Goal: Information Seeking & Learning: Learn about a topic

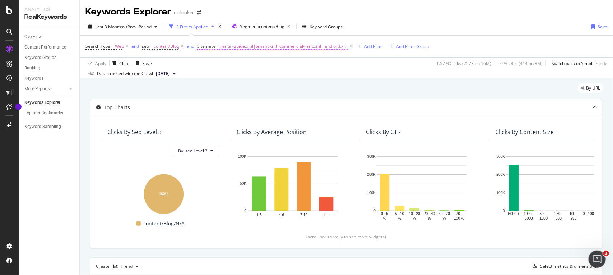
click at [267, 47] on span "rental-guide.xml|tenant.xml|commercial-rent.xml|landlord.xml" at bounding box center [284, 46] width 128 height 10
click at [244, 85] on input "rental-guide.xml|tenant.xml|commercial-rent.xml|landlord.xml" at bounding box center [238, 87] width 68 height 11
paste input "interior-design-tips"
paste input "commercial-interior.xml"
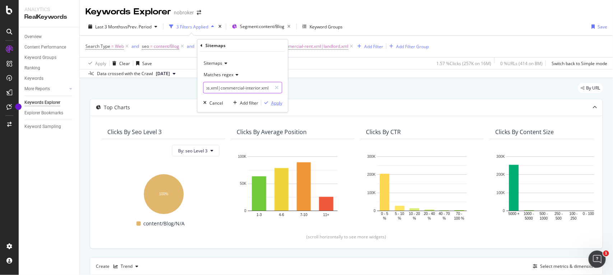
type input "interior-design-tips.xml|commercial-interior.xml"
click at [267, 103] on icon "button" at bounding box center [266, 103] width 4 height 4
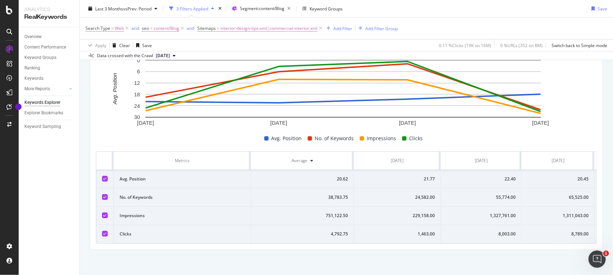
scroll to position [0, 69]
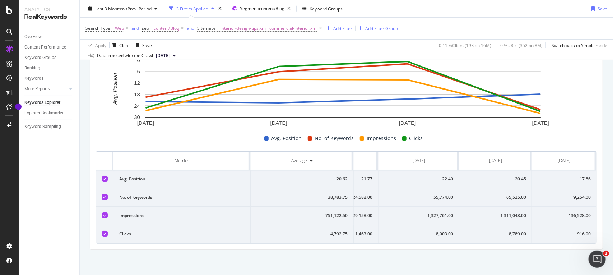
click at [546, 230] on div "916.00" at bounding box center [564, 233] width 53 height 6
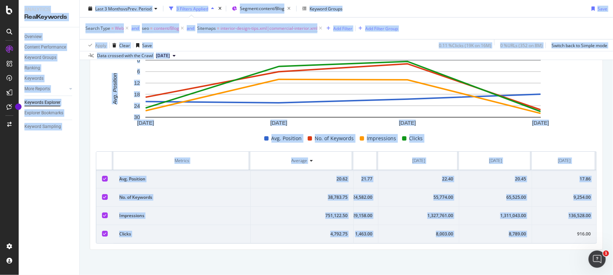
click at [546, 230] on div "916.00" at bounding box center [564, 233] width 53 height 6
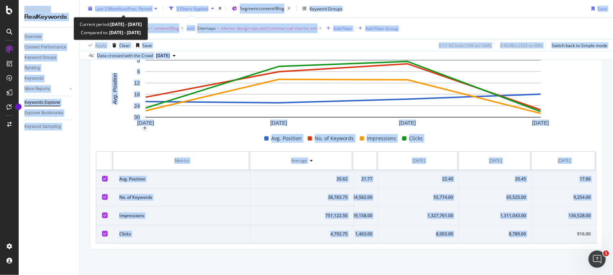
click at [144, 11] on div "Last 3 Months vs Prev. Period" at bounding box center [123, 8] width 56 height 6
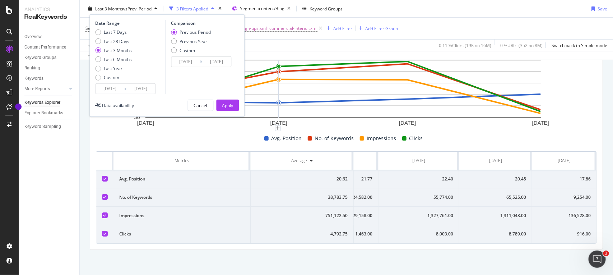
click at [281, 46] on div "Apply Clear Save 0.11 % Clicks ( 19K on 16M ) 0 % URLs ( 352 on 8M ) Switch bac…" at bounding box center [346, 45] width 533 height 12
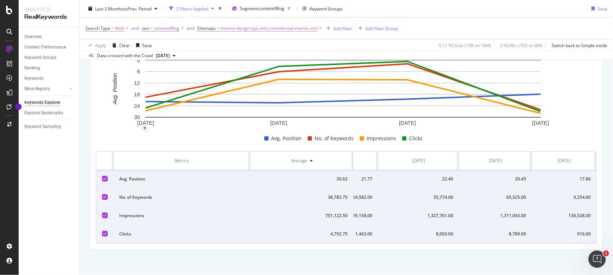
click at [170, 53] on span "[DATE]" at bounding box center [163, 55] width 14 height 6
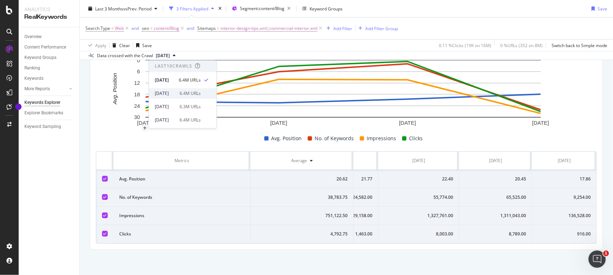
click at [182, 89] on div "2025 Jul. 7th 6.4M URLs" at bounding box center [182, 93] width 67 height 10
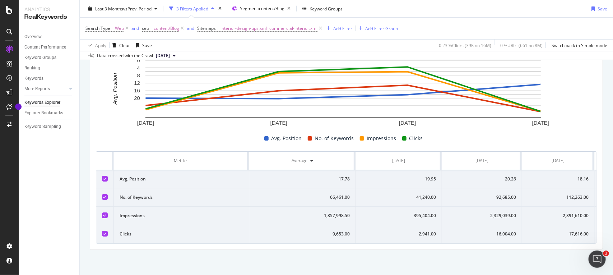
scroll to position [0, 69]
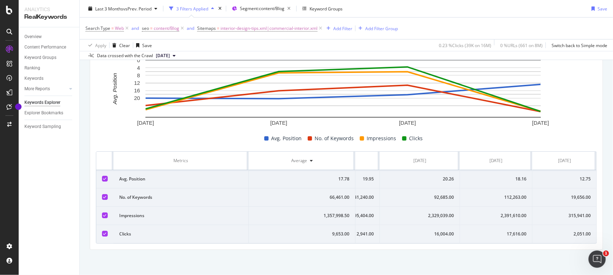
click at [167, 54] on span "[DATE]" at bounding box center [163, 55] width 14 height 6
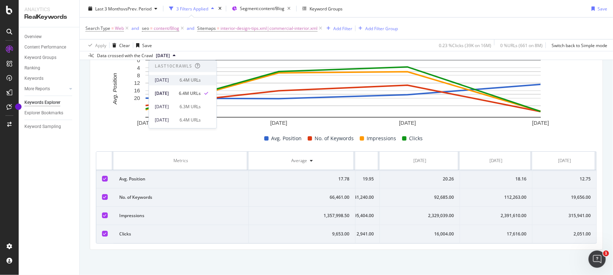
click at [174, 78] on div "[DATE]" at bounding box center [165, 80] width 20 height 6
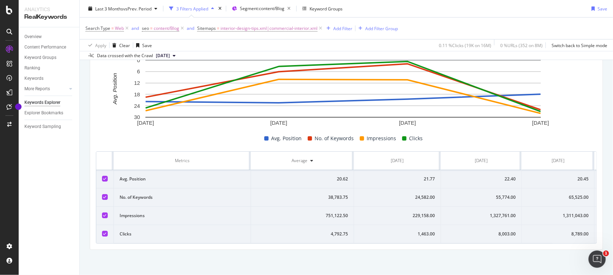
scroll to position [0, 69]
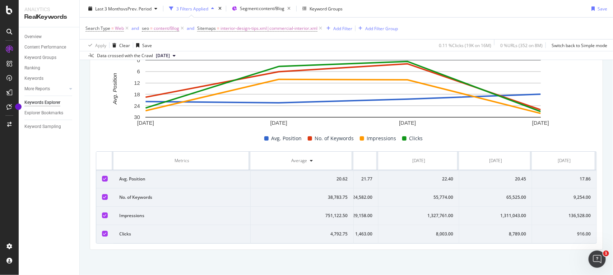
click at [573, 230] on div "916.00" at bounding box center [564, 233] width 53 height 6
click at [548, 231] on div "916.00" at bounding box center [564, 233] width 53 height 6
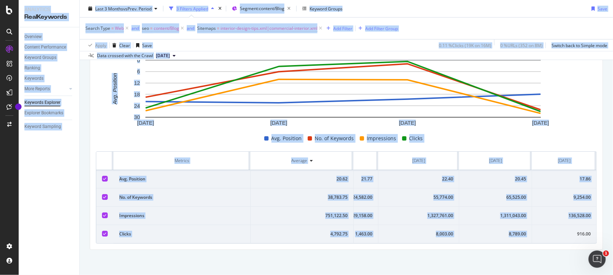
click at [548, 231] on div "916.00" at bounding box center [564, 233] width 53 height 6
copy div "916.00"
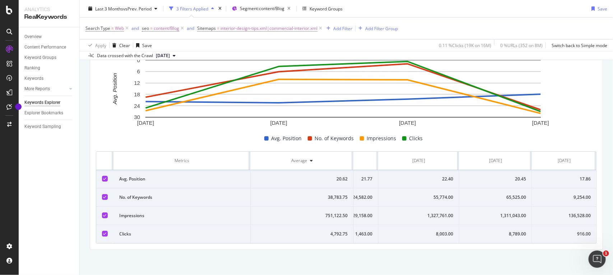
click at [554, 212] on div "136,528.00" at bounding box center [564, 215] width 53 height 6
copy div "136,528.00"
click at [563, 189] on td "9,254.00" at bounding box center [564, 197] width 64 height 18
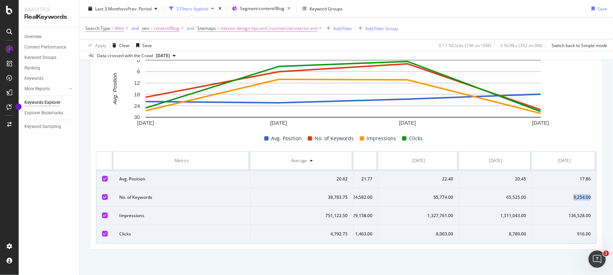
click at [563, 189] on td "9,254.00" at bounding box center [564, 197] width 64 height 18
copy div "9,254.00"
click at [558, 177] on div "17.86" at bounding box center [564, 179] width 53 height 6
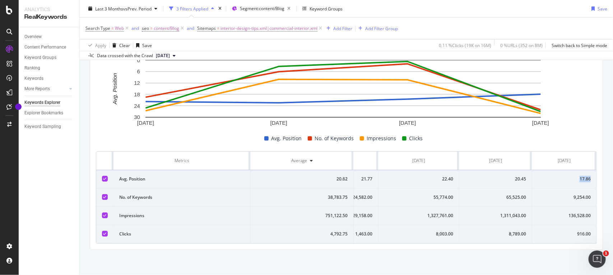
click at [558, 177] on div "17.86" at bounding box center [564, 179] width 53 height 6
copy div "17.86"
click at [289, 30] on span "interior-design-tips.xml|commercial-interior.xml" at bounding box center [268, 28] width 97 height 10
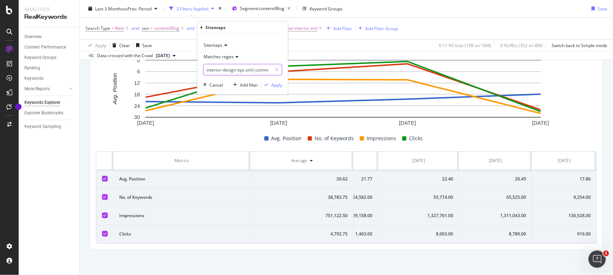
click at [257, 67] on input "interior-design-tips.xml|commercial-interior.xml" at bounding box center [238, 69] width 68 height 11
paste input "real-estate-legal-guide"
paste input "commercial-legal.xml"
type input "real-estate-legal-guide.xml|commercial-legal.xml"
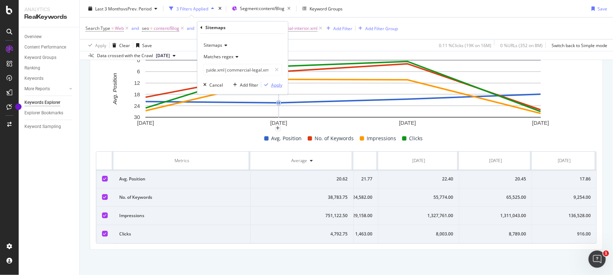
scroll to position [0, 0]
click at [275, 87] on div "Apply" at bounding box center [276, 84] width 11 height 6
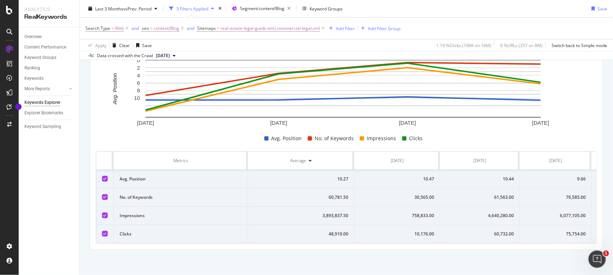
scroll to position [0, 67]
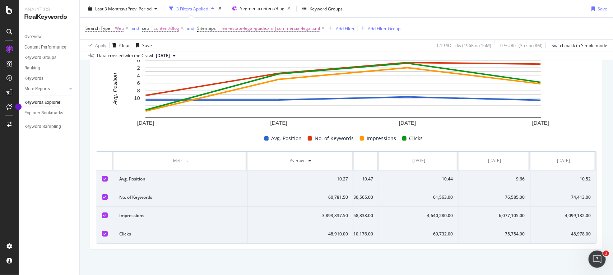
click at [503, 230] on td "75,754.00" at bounding box center [495, 234] width 72 height 18
copy div "75,754.00"
click at [170, 55] on span "[DATE]" at bounding box center [163, 55] width 14 height 6
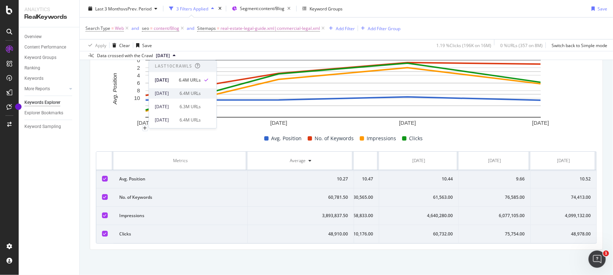
click at [175, 93] on div "[DATE]" at bounding box center [165, 93] width 20 height 6
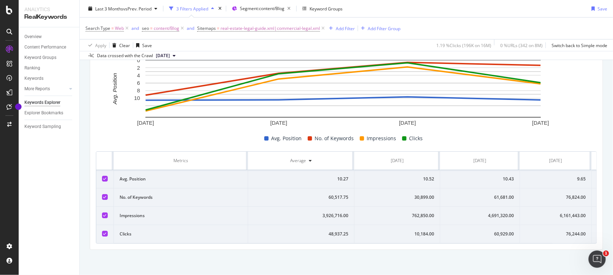
scroll to position [0, 67]
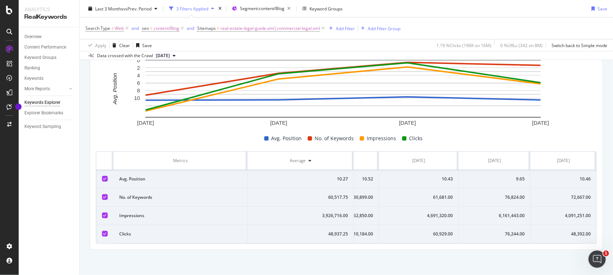
click at [505, 230] on div "76,244.00" at bounding box center [495, 233] width 60 height 6
copy div "76,244.00"
click at [503, 206] on td "6,161,443.00" at bounding box center [495, 215] width 72 height 18
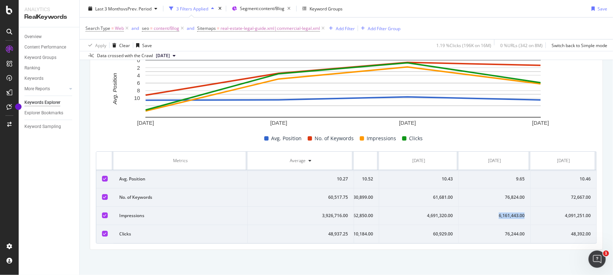
click at [503, 206] on td "6,161,443.00" at bounding box center [495, 215] width 72 height 18
copy div "6,161,443.00"
click at [502, 194] on div "76,824.00" at bounding box center [495, 197] width 60 height 6
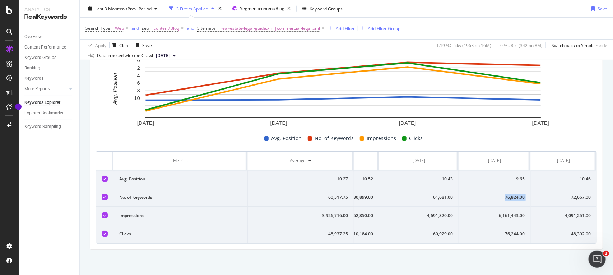
click at [502, 194] on div "76,824.00" at bounding box center [495, 197] width 60 height 6
copy div "76,824.00"
click at [498, 176] on div "9.65" at bounding box center [495, 179] width 60 height 6
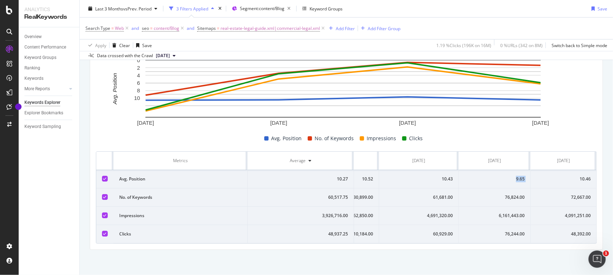
copy div "9.65"
click at [555, 230] on div "48,392.00" at bounding box center [563, 233] width 54 height 6
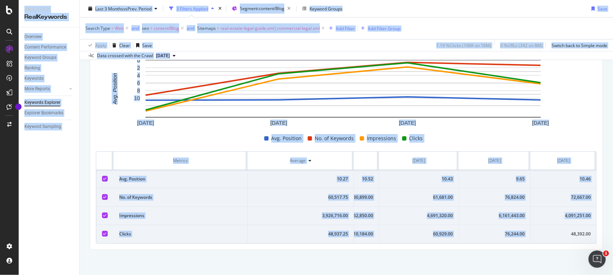
click at [555, 230] on div "48,392.00" at bounding box center [563, 233] width 54 height 6
copy div "48,392.00"
click at [167, 56] on span "[DATE]" at bounding box center [163, 55] width 14 height 6
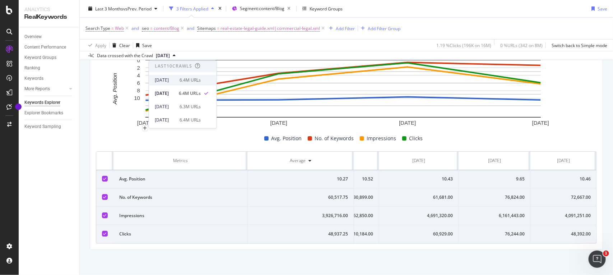
click at [174, 81] on div "[DATE]" at bounding box center [165, 80] width 20 height 6
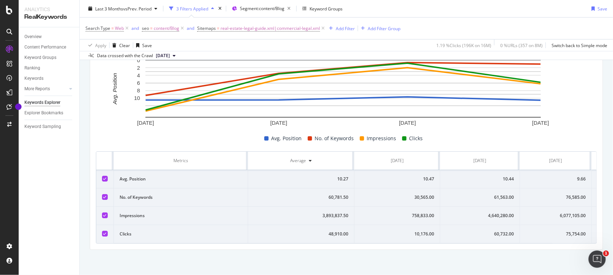
scroll to position [0, 67]
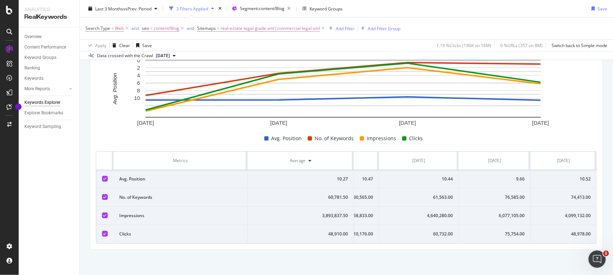
click at [555, 225] on td "48,978.00" at bounding box center [564, 234] width 66 height 18
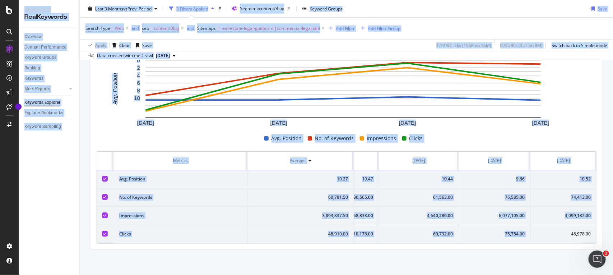
click at [555, 225] on td "48,978.00" at bounding box center [564, 234] width 66 height 18
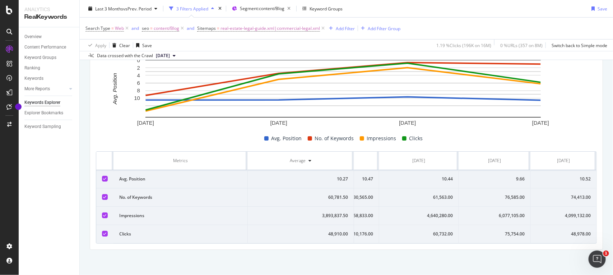
click at [555, 212] on div "4,099,132.00" at bounding box center [563, 215] width 54 height 6
click at [556, 194] on div "74,413.00" at bounding box center [563, 197] width 54 height 6
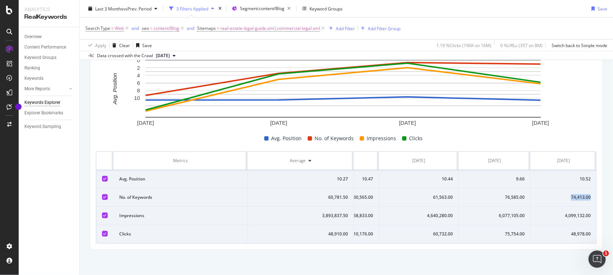
click at [556, 194] on div "74,413.00" at bounding box center [563, 197] width 54 height 6
click at [560, 176] on div "10.52" at bounding box center [563, 179] width 54 height 6
click at [281, 27] on span "real-estate-legal-guide.xml|commercial-legal.xml" at bounding box center [269, 28] width 99 height 10
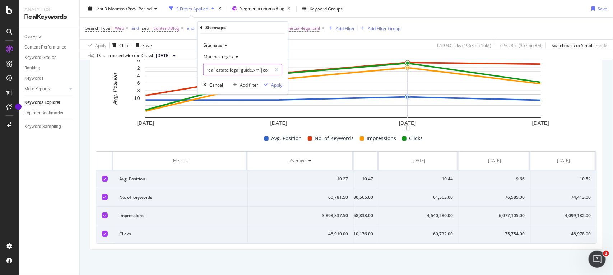
click at [252, 74] on input "real-estate-legal-guide.xml|commercial-legal.xml" at bounding box center [238, 69] width 68 height 11
paste input "cleaning-tips"
type input "cleaning-tips.xml"
click at [270, 85] on div "button" at bounding box center [266, 85] width 10 height 4
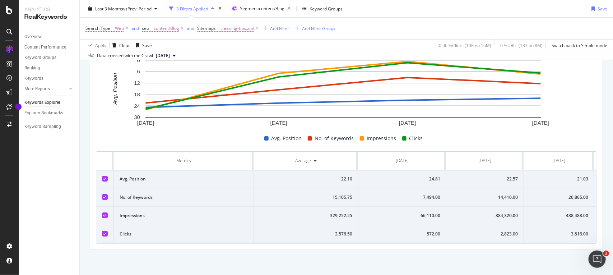
scroll to position [0, 69]
click at [555, 230] on div "3,095.00" at bounding box center [563, 233] width 53 height 6
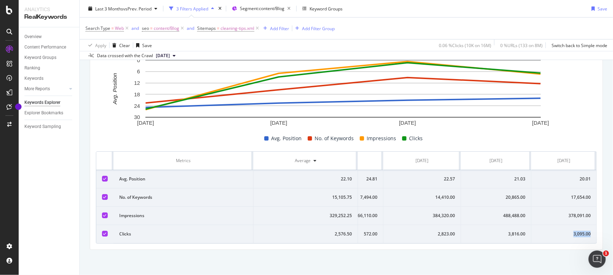
click at [555, 230] on div "3,095.00" at bounding box center [563, 233] width 53 height 6
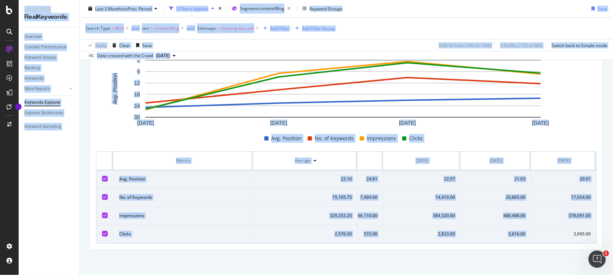
click at [555, 230] on div "3,095.00" at bounding box center [563, 233] width 53 height 6
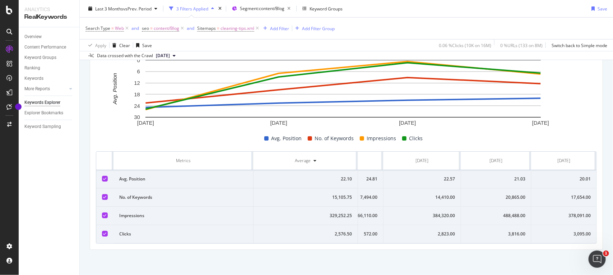
click at [566, 213] on td "378,091.00" at bounding box center [563, 215] width 65 height 18
click at [555, 195] on td "17,654.00" at bounding box center [563, 197] width 65 height 18
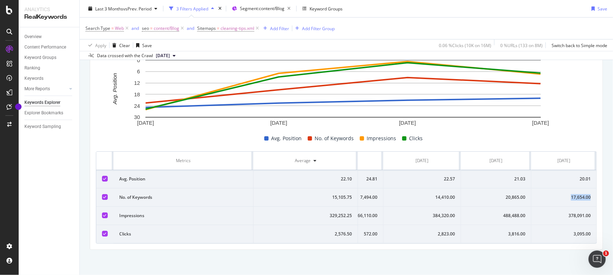
click at [555, 195] on td "17,654.00" at bounding box center [563, 197] width 65 height 18
click at [550, 170] on td "20.01" at bounding box center [563, 179] width 65 height 18
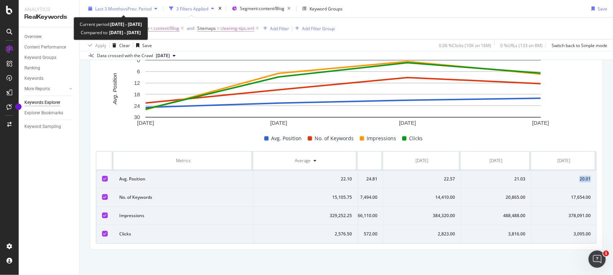
click at [114, 8] on span "Last 3 Months" at bounding box center [109, 8] width 28 height 6
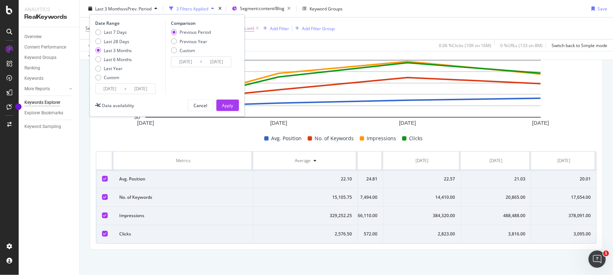
click at [405, 19] on div "Search Type = Web and seo = content/Blog and Sitemaps = cleaning-tips.xml Add F…" at bounding box center [346, 29] width 522 height 22
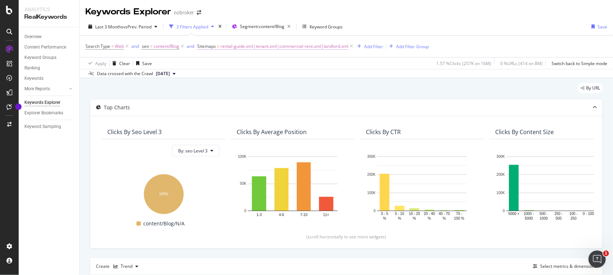
click at [234, 47] on span "rental-guide.xml|tenant.xml|commercial-rent.xml|landlord.xml" at bounding box center [284, 46] width 128 height 10
click at [242, 85] on input "rental-guide.xml|tenant.xml|commercial-rent.xml|landlord.xml" at bounding box center [238, 87] width 68 height 11
paste input "packers-and-movers"
type input "packers-and-movers.xml"
click at [279, 103] on div "Apply" at bounding box center [276, 102] width 11 height 6
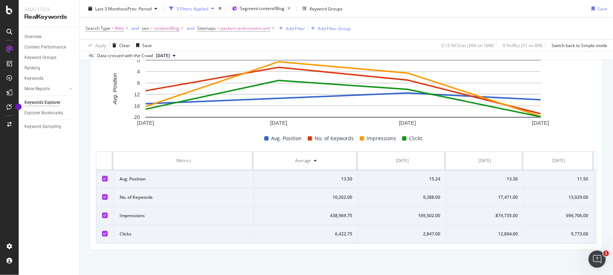
scroll to position [0, 69]
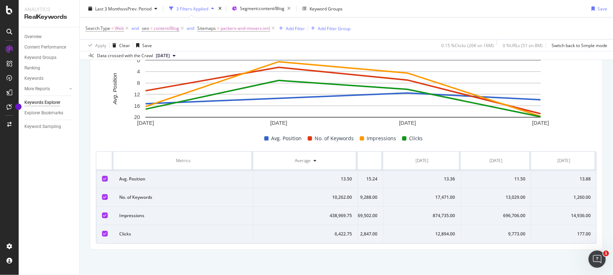
click at [495, 230] on div "9,773.00" at bounding box center [496, 233] width 59 height 6
copy div "9,773.00"
click at [566, 230] on div "177.00" at bounding box center [563, 233] width 53 height 6
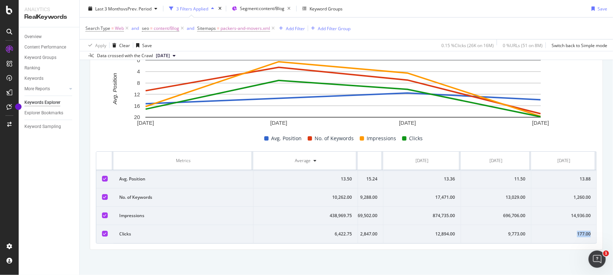
click at [566, 230] on div "177.00" at bounding box center [563, 233] width 53 height 6
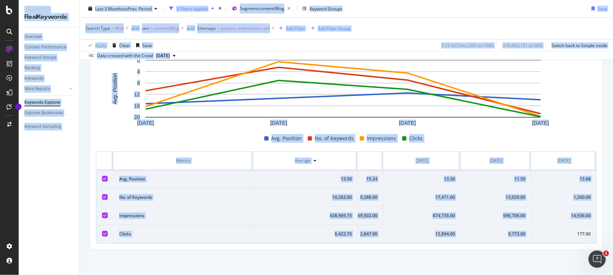
click at [566, 230] on div "177.00" at bounding box center [563, 233] width 53 height 6
copy div "177.00"
click at [170, 54] on span "[DATE]" at bounding box center [163, 55] width 14 height 6
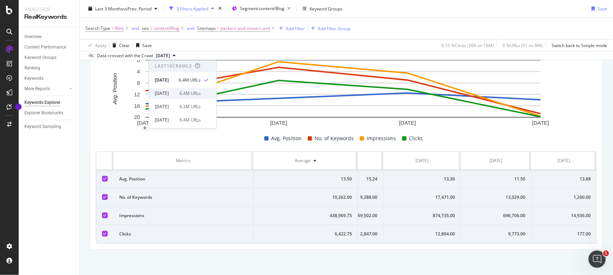
click at [173, 90] on div "[DATE]" at bounding box center [165, 93] width 20 height 6
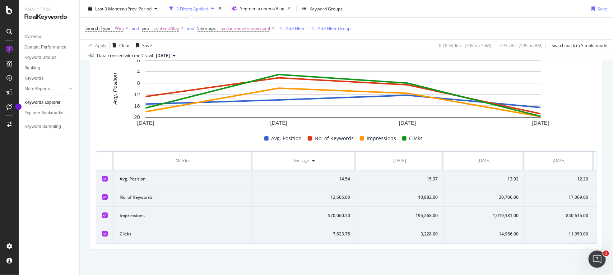
scroll to position [0, 69]
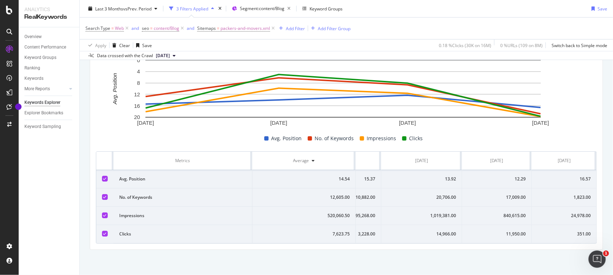
click at [507, 230] on div "11,950.00" at bounding box center [497, 233] width 58 height 6
copy div "11,950.00"
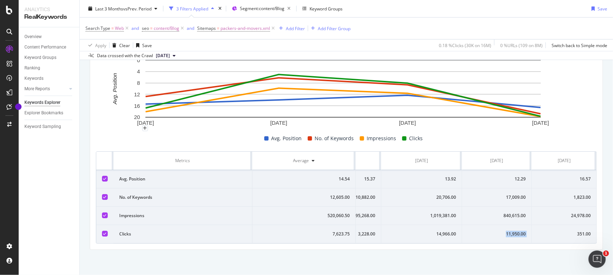
click at [163, 55] on span "[DATE]" at bounding box center [163, 55] width 14 height 6
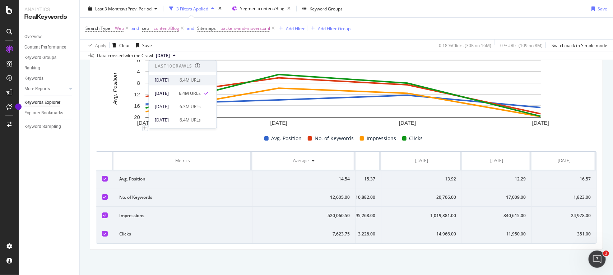
click at [175, 81] on div "[DATE]" at bounding box center [165, 80] width 20 height 6
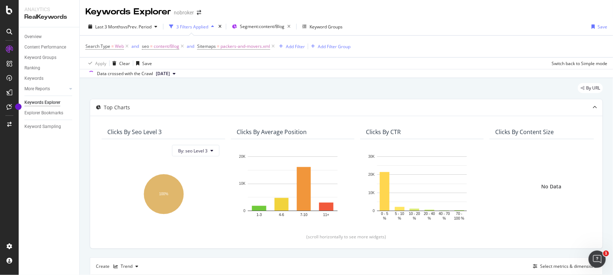
scroll to position [0, 49]
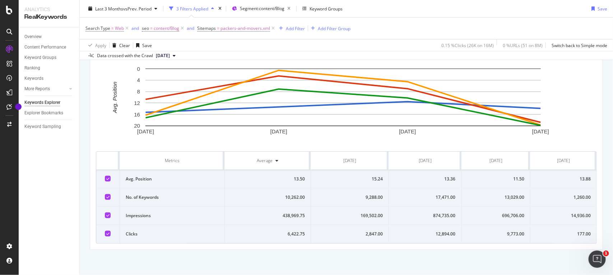
click at [561, 245] on div "Compare periods Month Add to Custom Report [DATE] [DATE] [DATE] [DATE] 0 4 8 12…" at bounding box center [346, 145] width 512 height 207
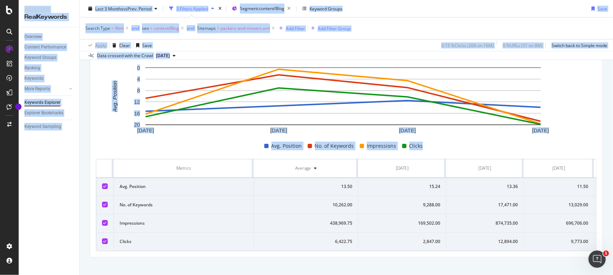
click at [563, 237] on td "9,773.00" at bounding box center [559, 241] width 70 height 18
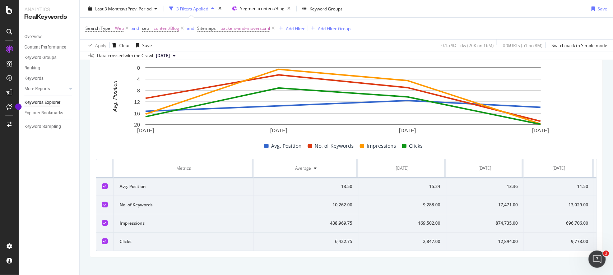
click at [562, 241] on div "9,773.00" at bounding box center [559, 241] width 59 height 6
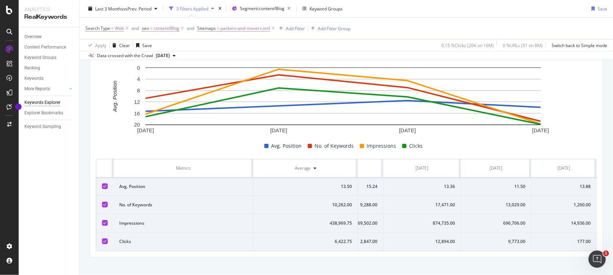
click at [562, 241] on div "177.00" at bounding box center [563, 241] width 53 height 6
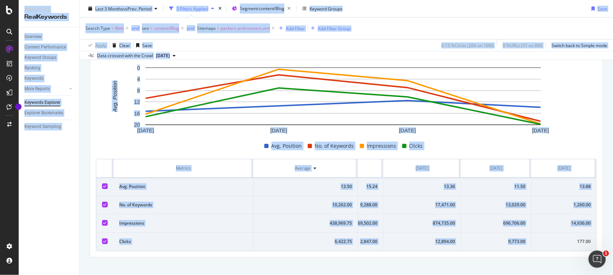
click at [562, 241] on div "177.00" at bounding box center [563, 241] width 53 height 6
copy div "177.00"
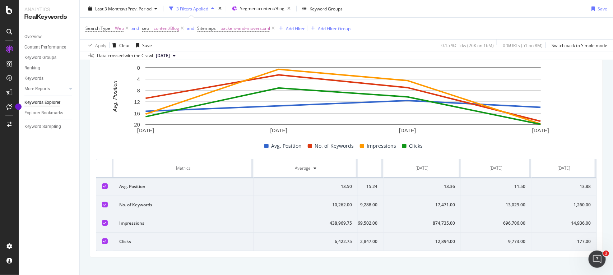
click at [555, 218] on td "14,936.00" at bounding box center [563, 223] width 65 height 18
copy div "14,936.00"
click at [560, 206] on div "1,260.00" at bounding box center [563, 204] width 53 height 6
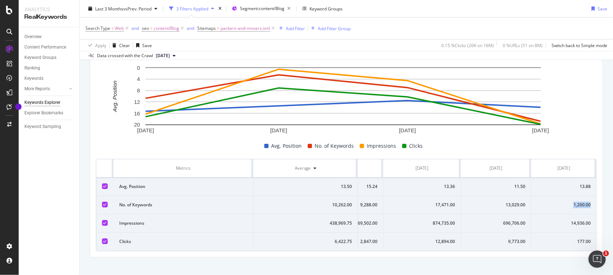
click at [560, 206] on div "1,260.00" at bounding box center [563, 204] width 53 height 6
copy div "1,260.00"
click at [559, 190] on div "13.88" at bounding box center [563, 186] width 53 height 6
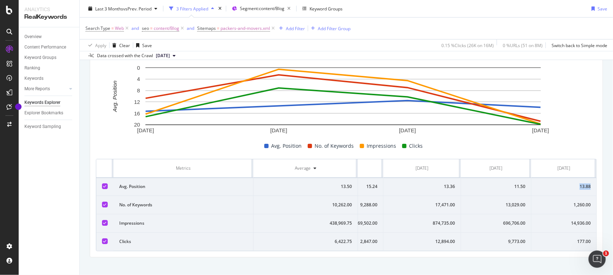
copy div "13.88"
click at [232, 29] on span "packers-and-movers.xml" at bounding box center [245, 28] width 50 height 10
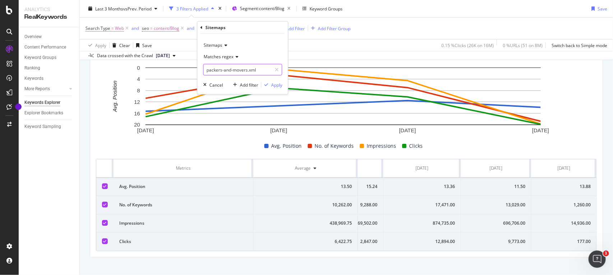
click at [234, 69] on input "packers-and-movers.xml" at bounding box center [238, 69] width 68 height 11
paste input "bill-payment"
type input "bill-payment.xml"
click at [275, 86] on div "Apply" at bounding box center [276, 84] width 11 height 6
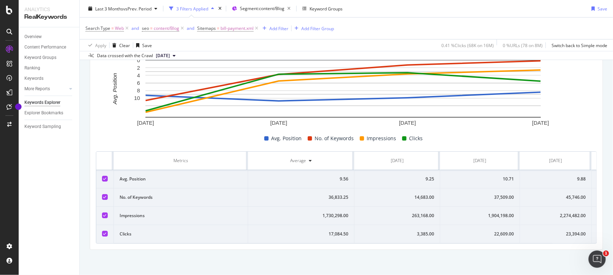
scroll to position [0, 67]
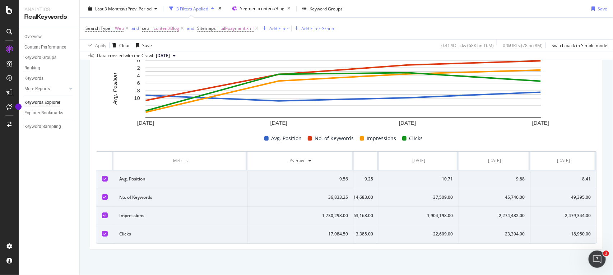
click at [490, 230] on div "23,394.00" at bounding box center [495, 233] width 60 height 6
copy div "23,394.00"
click at [493, 212] on div "2,274,482.00" at bounding box center [495, 215] width 60 height 6
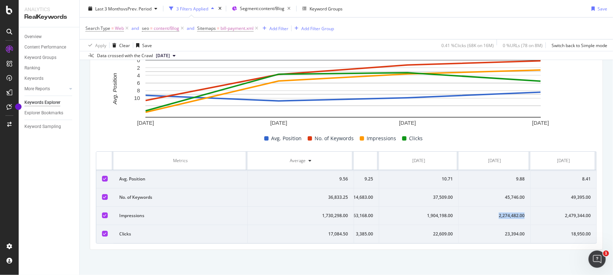
click at [493, 212] on div "2,274,482.00" at bounding box center [495, 215] width 60 height 6
copy div "2,274,482.00"
click at [496, 194] on div "45,746.00" at bounding box center [495, 197] width 60 height 6
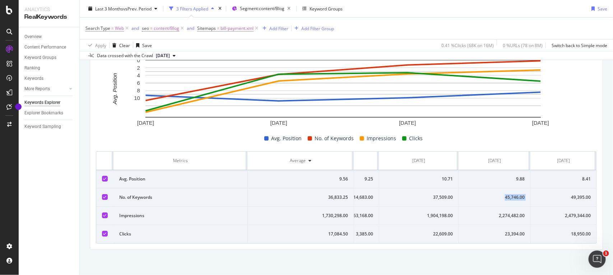
click at [496, 194] on div "45,746.00" at bounding box center [495, 197] width 60 height 6
copy div "45,746.00"
click at [510, 176] on div "9.88" at bounding box center [495, 179] width 60 height 6
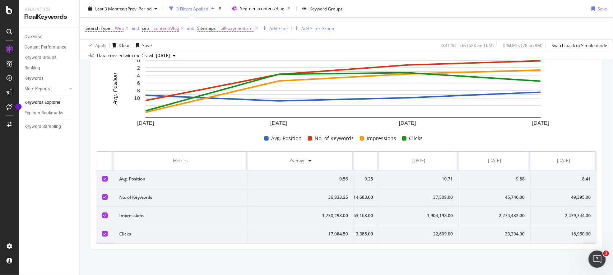
click at [571, 230] on div "18,950.00" at bounding box center [563, 233] width 54 height 6
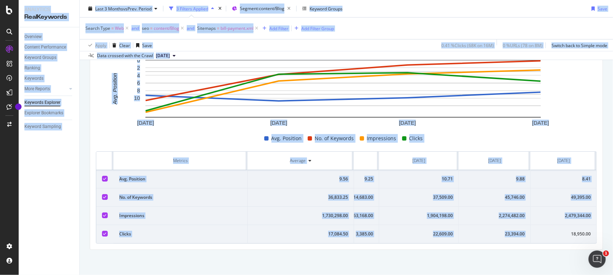
click at [571, 230] on div "18,950.00" at bounding box center [563, 233] width 54 height 6
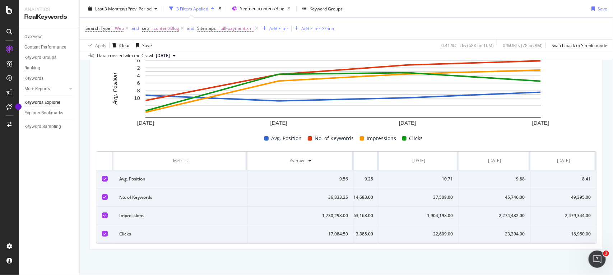
click at [544, 212] on div "2,479,344.00" at bounding box center [563, 215] width 54 height 6
click at [555, 194] on div "49,395.00" at bounding box center [563, 197] width 54 height 6
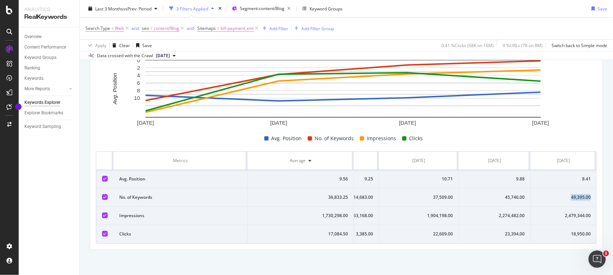
click at [555, 194] on div "49,395.00" at bounding box center [563, 197] width 54 height 6
click at [557, 176] on div "8.41" at bounding box center [563, 179] width 54 height 6
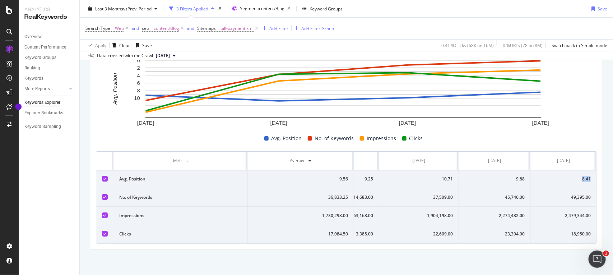
click at [557, 176] on div "8.41" at bounding box center [563, 179] width 54 height 6
click at [234, 29] on span "bill-payment.xml" at bounding box center [236, 28] width 33 height 10
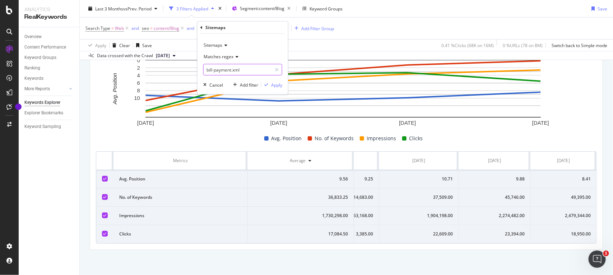
click at [230, 67] on input "bill-payment.xml" at bounding box center [238, 69] width 68 height 11
paste input "painting-tips"
type input "painting-tips.xml"
click at [275, 83] on div "Apply" at bounding box center [276, 84] width 11 height 6
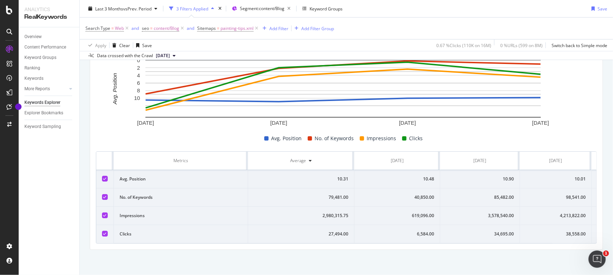
scroll to position [0, 67]
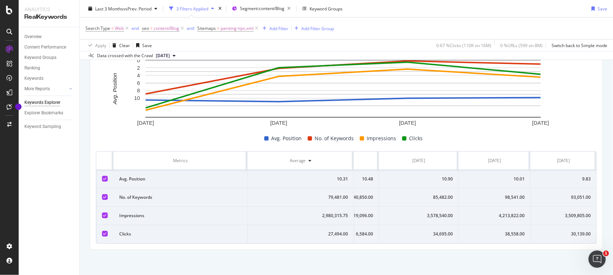
click at [550, 230] on div "30,139.00" at bounding box center [563, 233] width 54 height 6
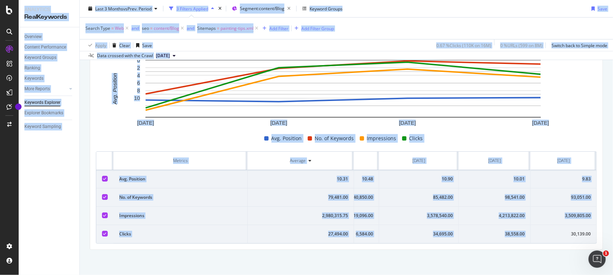
click at [550, 230] on div "30,139.00" at bounding box center [563, 233] width 54 height 6
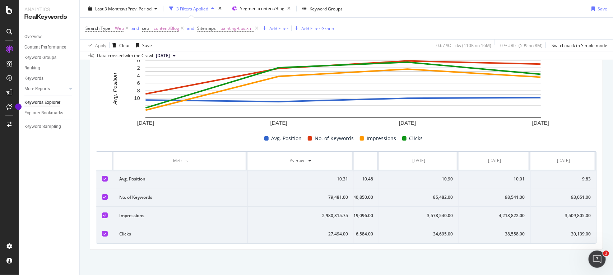
click at [552, 212] on td "3,509,805.00" at bounding box center [564, 215] width 66 height 18
click at [561, 194] on div "93,051.00" at bounding box center [563, 197] width 54 height 6
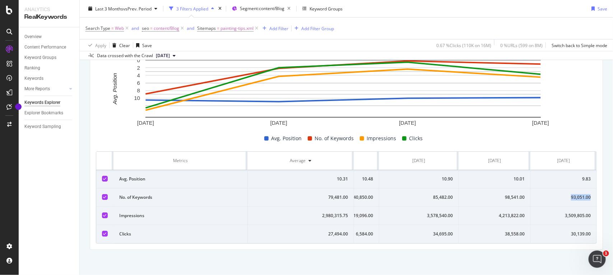
click at [561, 194] on div "93,051.00" at bounding box center [563, 197] width 54 height 6
click at [559, 176] on div "9.83" at bounding box center [563, 179] width 54 height 6
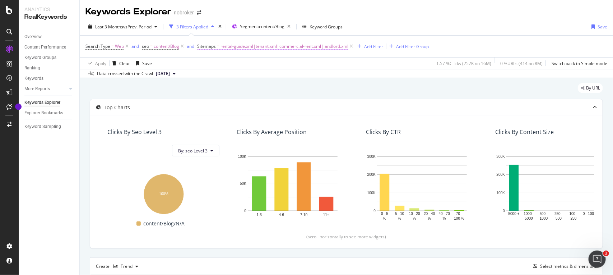
click at [308, 47] on span "rental-guide.xml|tenant.xml|commercial-rent.xml|landlord.xml" at bounding box center [284, 46] width 128 height 10
click at [245, 89] on input "rental-guide.xml|tenant.xml|commercial-rent.xml|landlord.xml" at bounding box center [238, 87] width 68 height 11
paste input "sellers-guide"
type input "sellers-guide.xml"
click at [268, 104] on div "button" at bounding box center [266, 103] width 10 height 4
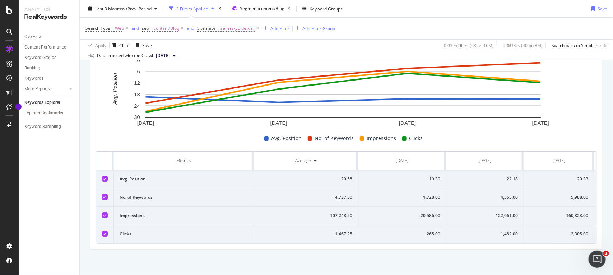
scroll to position [0, 69]
click at [498, 230] on div "2,305.00" at bounding box center [496, 233] width 59 height 6
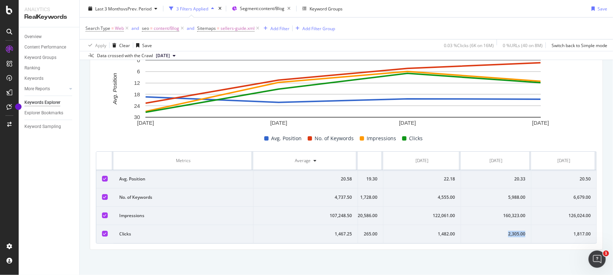
click at [498, 230] on div "2,305.00" at bounding box center [496, 233] width 59 height 6
copy div "2,305.00"
click at [169, 52] on span "[DATE]" at bounding box center [163, 55] width 14 height 6
click at [296, 47] on div "Apply Clear Save 0.03 % Clicks ( 6K on 16M ) 0 % URLs ( 40 on 8M ) Switch back …" at bounding box center [346, 45] width 533 height 12
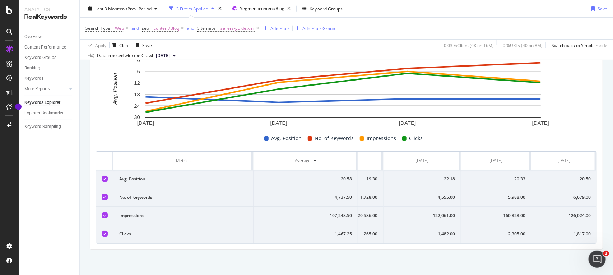
scroll to position [0, 0]
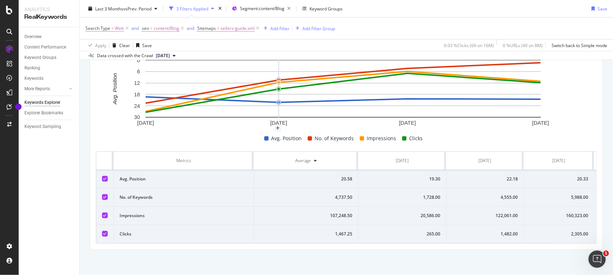
click at [169, 53] on span "[DATE]" at bounding box center [163, 55] width 14 height 6
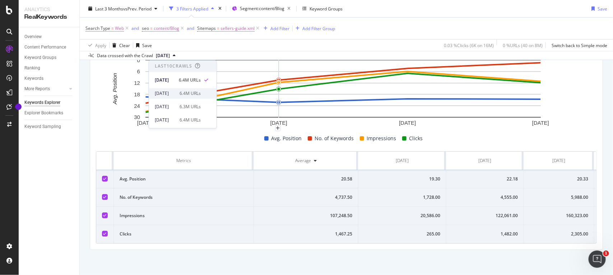
click at [169, 94] on div "[DATE]" at bounding box center [165, 93] width 20 height 6
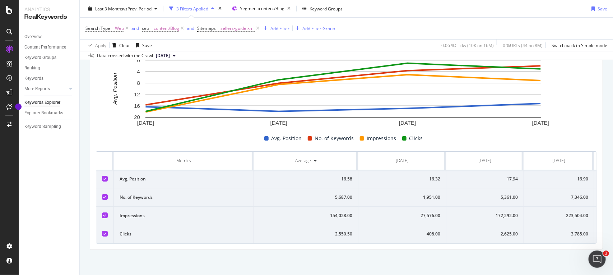
scroll to position [0, 69]
click at [499, 230] on div "3,785.00" at bounding box center [496, 233] width 59 height 6
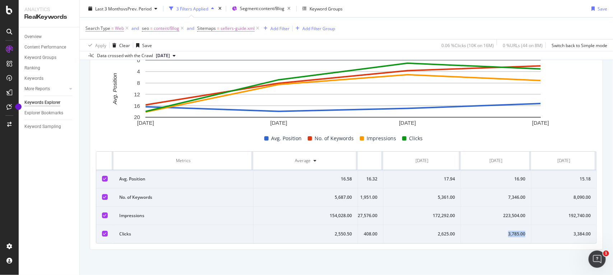
click at [499, 230] on div "3,785.00" at bounding box center [496, 233] width 59 height 6
copy div "3,785.00"
click at [510, 206] on td "223,504.00" at bounding box center [496, 215] width 70 height 18
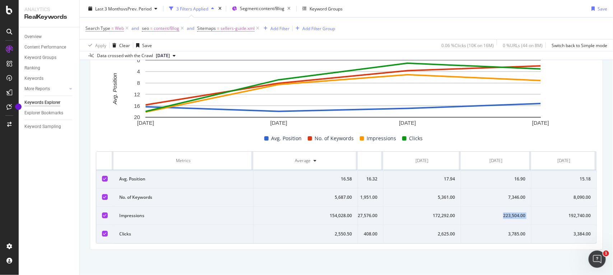
click at [510, 206] on td "223,504.00" at bounding box center [496, 215] width 70 height 18
copy div "223,504.00"
click at [508, 194] on div "7,346.00" at bounding box center [496, 197] width 59 height 6
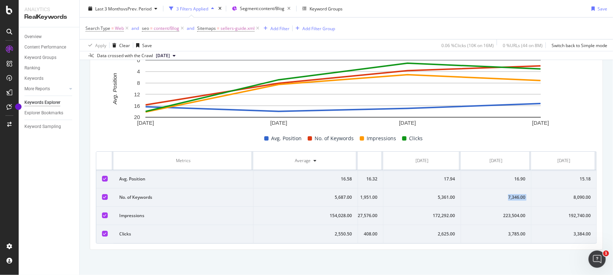
copy div "7,346.00"
click at [495, 176] on div "16.90" at bounding box center [496, 179] width 59 height 6
copy div "16.90"
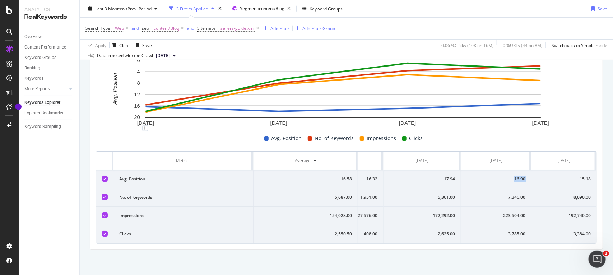
click at [157, 54] on span "[DATE]" at bounding box center [163, 55] width 14 height 6
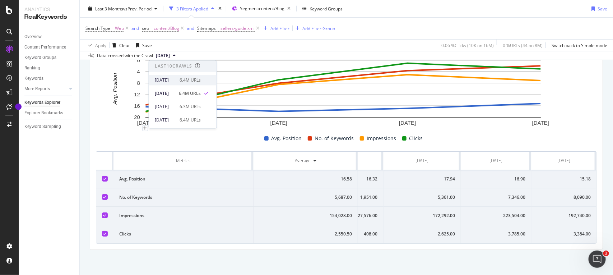
click at [169, 81] on div "[DATE]" at bounding box center [165, 80] width 20 height 6
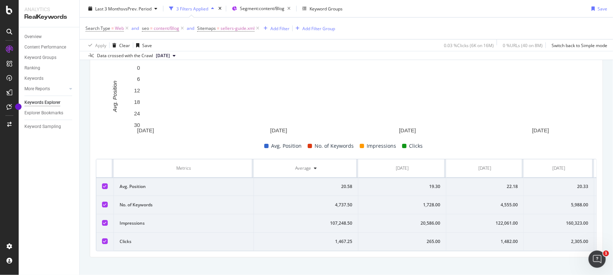
scroll to position [0, 69]
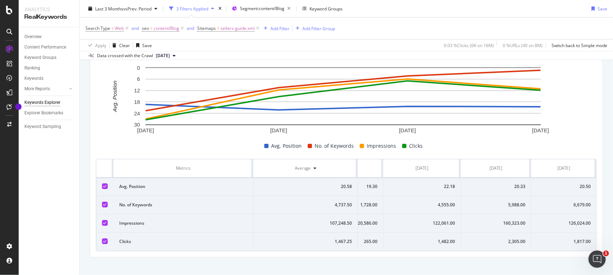
click at [563, 243] on div "1,817.00" at bounding box center [563, 241] width 53 height 6
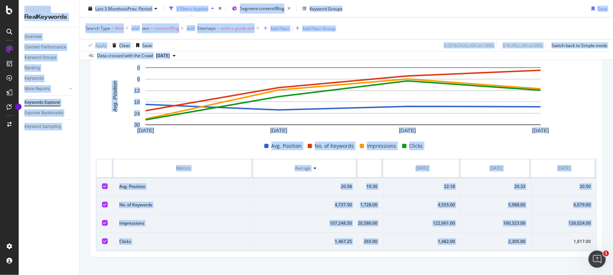
click at [563, 243] on div "1,817.00" at bounding box center [563, 241] width 53 height 6
copy div "1,817.00"
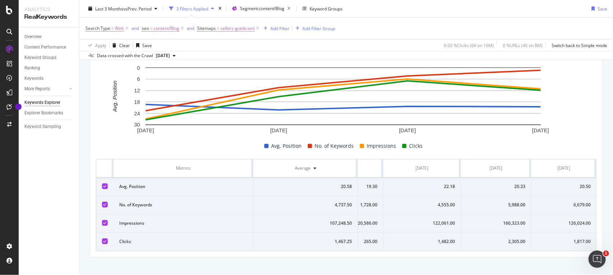
click at [567, 229] on td "126,024.00" at bounding box center [563, 223] width 65 height 18
copy div "126,024.00"
click at [558, 200] on td "6,679.00" at bounding box center [563, 205] width 65 height 18
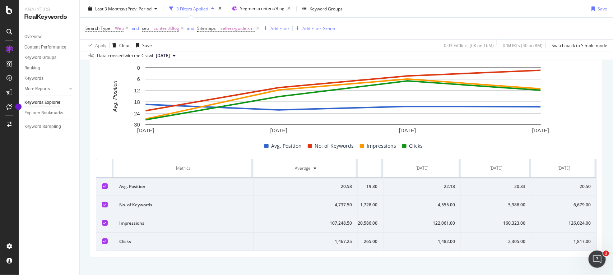
click at [558, 200] on td "6,679.00" at bounding box center [563, 205] width 65 height 18
copy div "6,679.00"
click at [546, 188] on div "20.50" at bounding box center [563, 186] width 53 height 6
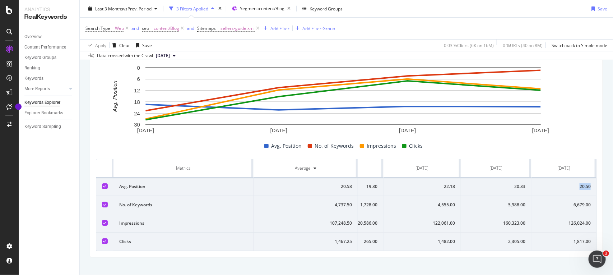
click at [546, 188] on div "20.50" at bounding box center [563, 186] width 53 height 6
copy div "20.50"
click at [246, 26] on span "sellers-guide.xml" at bounding box center [237, 28] width 34 height 10
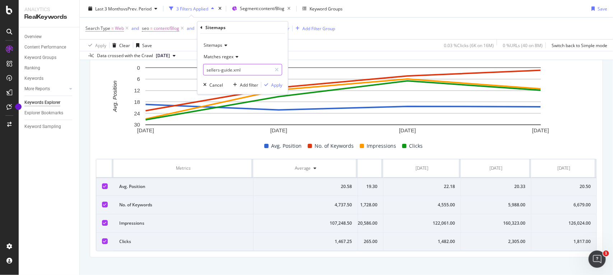
click at [244, 71] on input "sellers-guide.xml" at bounding box center [238, 69] width 68 height 11
paste input "celebrity-homes"
type input "celebrity-homes.xml"
click at [270, 85] on div "button" at bounding box center [266, 85] width 10 height 4
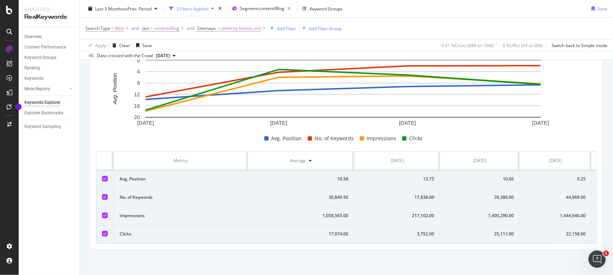
scroll to position [0, 67]
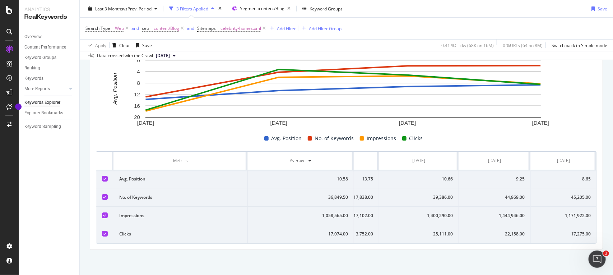
click at [500, 230] on div "22,158.00" at bounding box center [495, 233] width 60 height 6
click at [572, 230] on div "17,275.00" at bounding box center [563, 233] width 54 height 6
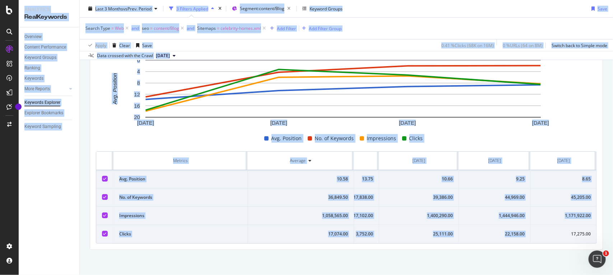
click at [572, 230] on div "17,275.00" at bounding box center [563, 233] width 54 height 6
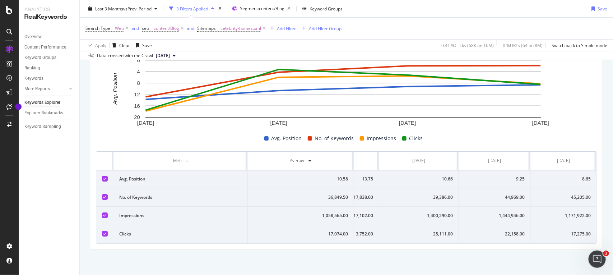
click at [564, 212] on div "1,171,922.00" at bounding box center [563, 215] width 54 height 6
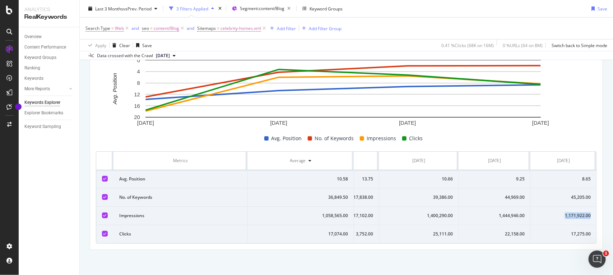
click at [564, 212] on div "1,171,922.00" at bounding box center [563, 215] width 54 height 6
click at [565, 194] on div "45,205.00" at bounding box center [563, 197] width 54 height 6
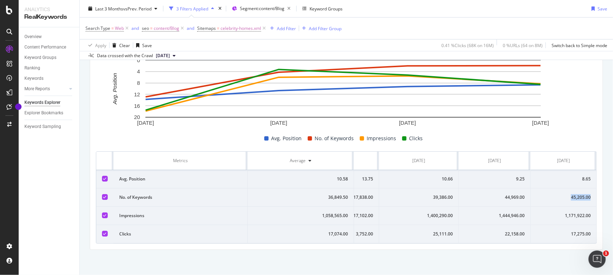
click at [565, 194] on div "45,205.00" at bounding box center [563, 197] width 54 height 6
click at [567, 170] on td "8.65" at bounding box center [564, 179] width 66 height 18
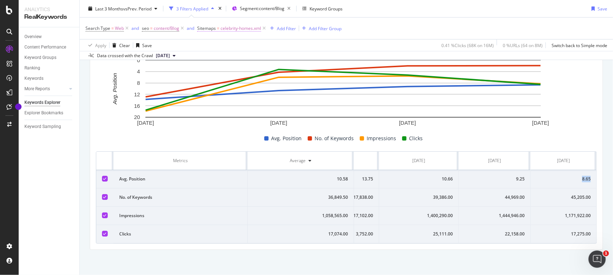
click at [234, 29] on span "celebrity-homes.xml" at bounding box center [240, 28] width 41 height 10
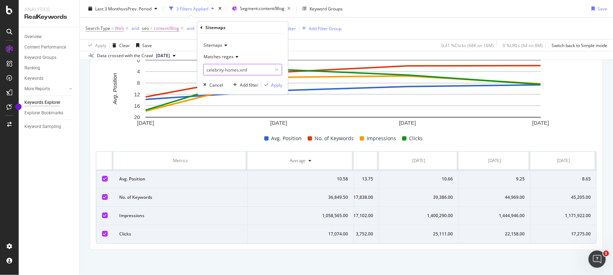
click at [233, 65] on input "celebrity-homes.xml" at bounding box center [238, 69] width 68 height 11
paste input "ash-loan"
type input "cash-loan.xml"
click at [279, 85] on div "Apply" at bounding box center [276, 84] width 11 height 6
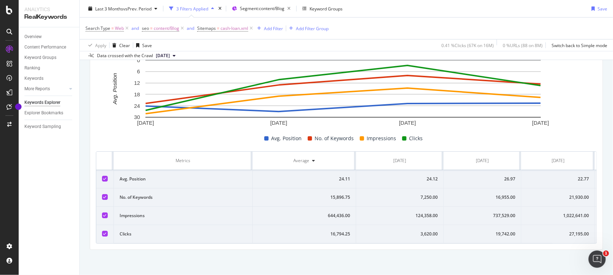
scroll to position [0, 69]
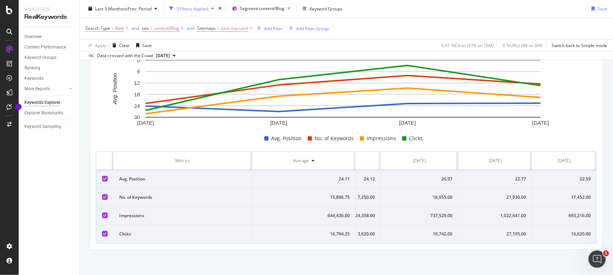
click at [499, 230] on div "27,195.00" at bounding box center [495, 233] width 62 height 6
click at [168, 54] on span "[DATE]" at bounding box center [163, 55] width 14 height 6
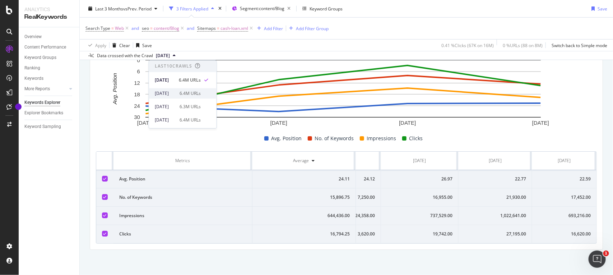
click at [175, 93] on div "[DATE]" at bounding box center [165, 93] width 20 height 6
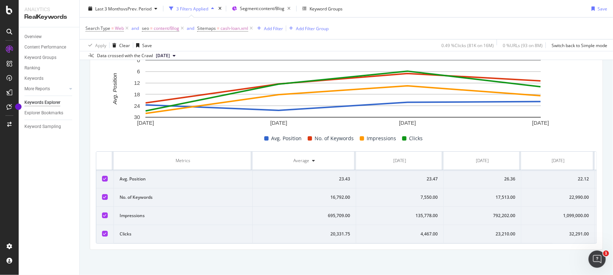
scroll to position [0, 69]
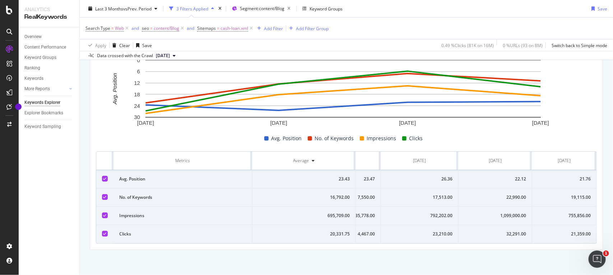
click at [499, 212] on div "1,099,000.00" at bounding box center [495, 215] width 62 height 6
click at [501, 212] on td "1,099,000.00" at bounding box center [495, 215] width 74 height 18
click at [496, 230] on div "32,291.00" at bounding box center [495, 233] width 62 height 6
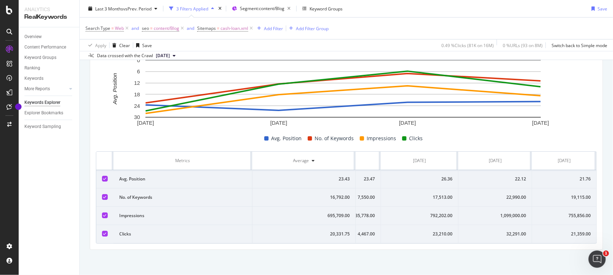
click at [502, 212] on div "1,099,000.00" at bounding box center [495, 215] width 62 height 6
click at [498, 194] on div "22,990.00" at bounding box center [495, 197] width 62 height 6
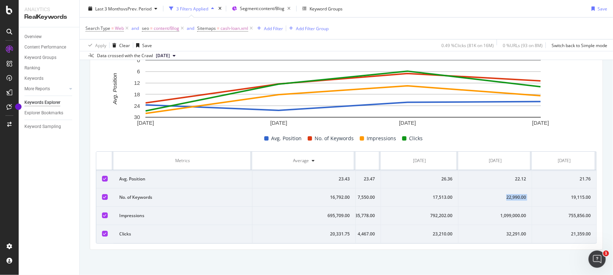
click at [498, 194] on div "22,990.00" at bounding box center [495, 197] width 62 height 6
click at [505, 176] on div "22.12" at bounding box center [495, 179] width 62 height 6
click at [552, 230] on div "21,359.00" at bounding box center [564, 233] width 53 height 6
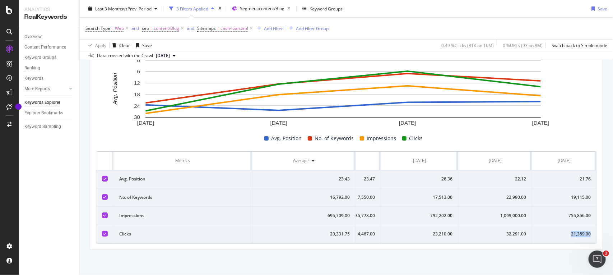
click at [552, 230] on div "21,359.00" at bounding box center [564, 233] width 53 height 6
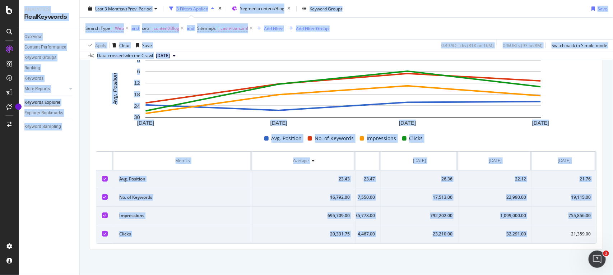
click at [552, 230] on div "21,359.00" at bounding box center [564, 233] width 53 height 6
click at [564, 212] on div "755,856.00" at bounding box center [564, 215] width 53 height 6
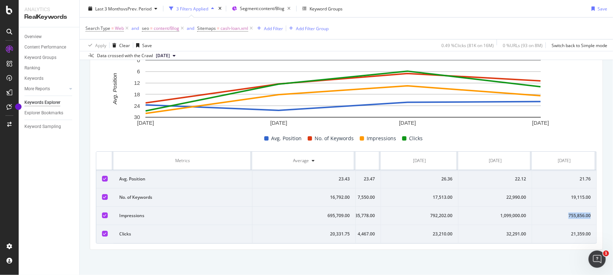
click at [564, 212] on div "755,856.00" at bounding box center [564, 215] width 53 height 6
click at [561, 193] on td "19,115.00" at bounding box center [564, 197] width 64 height 18
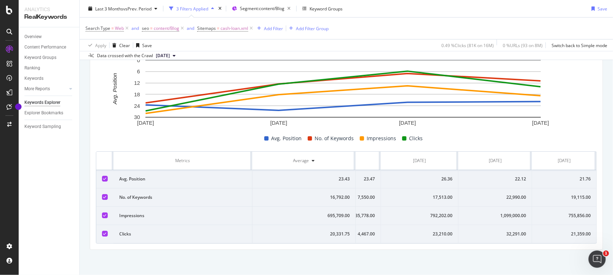
click at [559, 176] on div "21.76" at bounding box center [564, 179] width 53 height 6
click at [225, 27] on span "cash-loan.xml" at bounding box center [234, 28] width 28 height 10
click at [237, 68] on input "cash-loan.xml" at bounding box center [238, 69] width 68 height 11
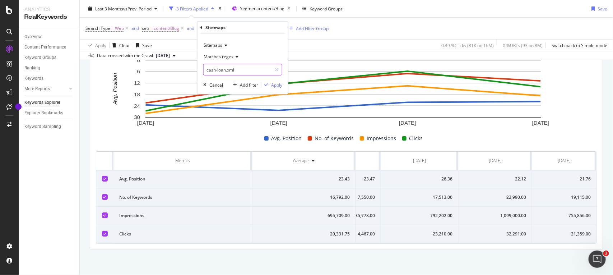
paste input "sellers-guide"
type input "sellers-guide.xml"
click at [276, 85] on div "Apply" at bounding box center [276, 84] width 11 height 6
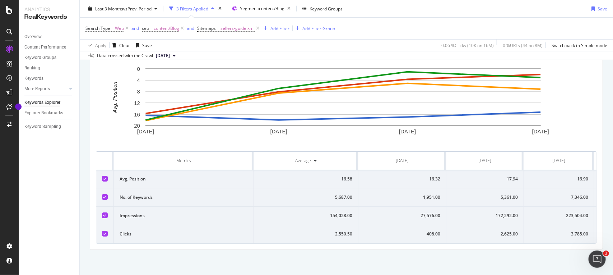
scroll to position [249, 0]
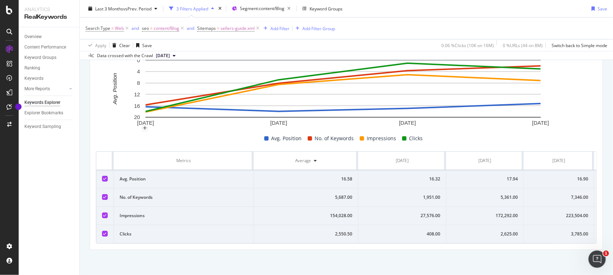
click at [164, 56] on span "[DATE]" at bounding box center [163, 55] width 14 height 6
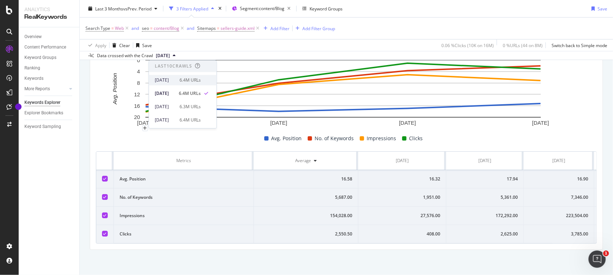
click at [164, 81] on div "[DATE]" at bounding box center [165, 80] width 20 height 6
